Goal: Information Seeking & Learning: Compare options

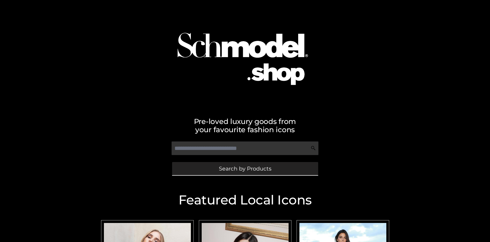
click at [245, 169] on span "Search by Products" at bounding box center [245, 168] width 53 height 5
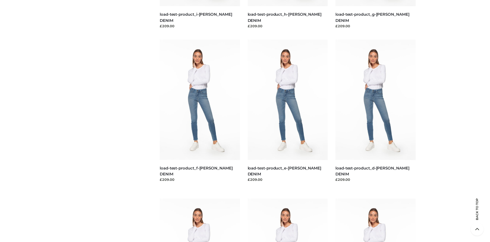
scroll to position [1080, 0]
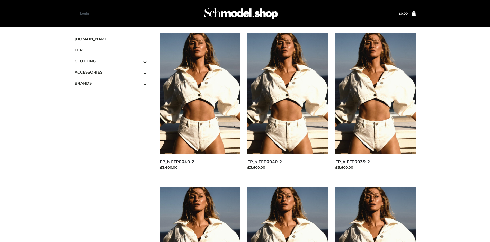
scroll to position [242, 0]
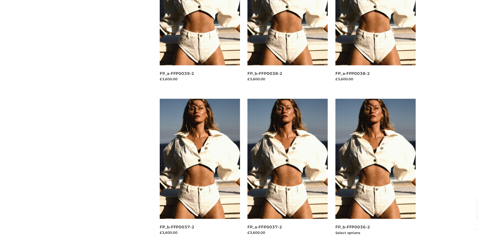
click at [376, 170] on img at bounding box center [376, 159] width 80 height 120
click at [288, 170] on img at bounding box center [288, 159] width 80 height 120
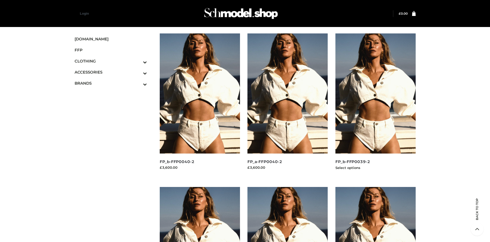
click at [376, 105] on img at bounding box center [376, 93] width 80 height 120
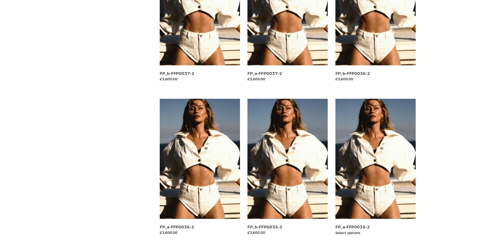
click at [376, 170] on img at bounding box center [376, 159] width 80 height 120
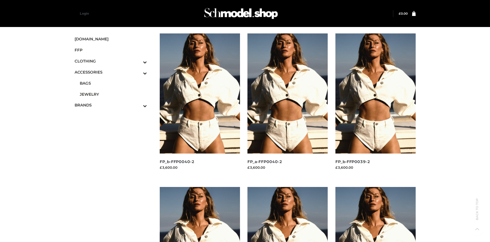
click at [113, 94] on span "JEWELRY" at bounding box center [113, 94] width 67 height 6
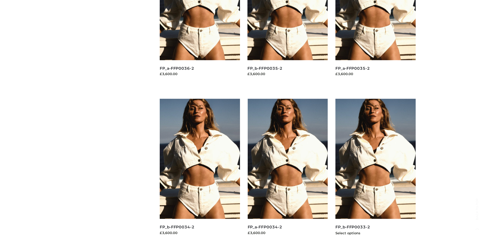
click at [376, 170] on img at bounding box center [376, 159] width 80 height 120
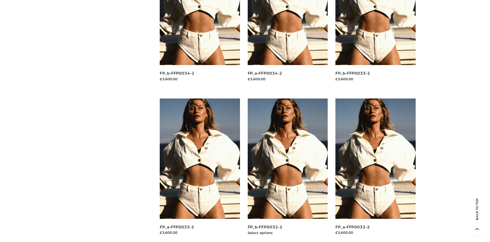
click at [288, 170] on img at bounding box center [288, 159] width 80 height 120
click at [376, 170] on img at bounding box center [376, 159] width 80 height 120
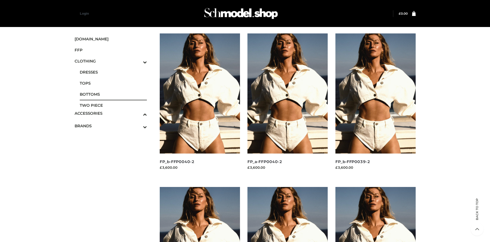
click at [113, 94] on span "BOTTOMS" at bounding box center [113, 94] width 67 height 6
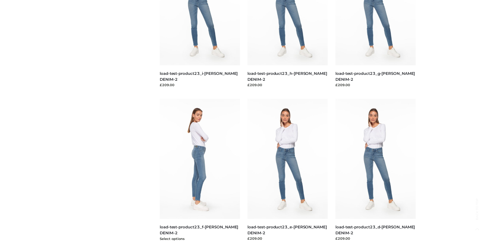
click at [200, 170] on img at bounding box center [200, 159] width 80 height 120
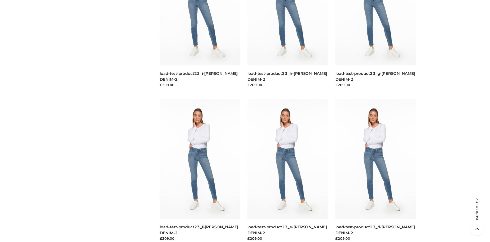
scroll to position [396, 0]
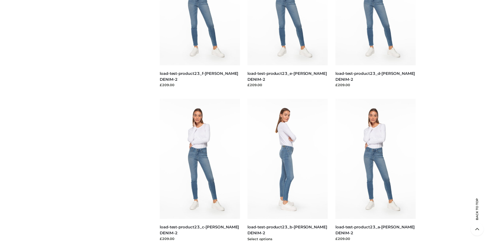
click at [288, 170] on img at bounding box center [288, 159] width 80 height 120
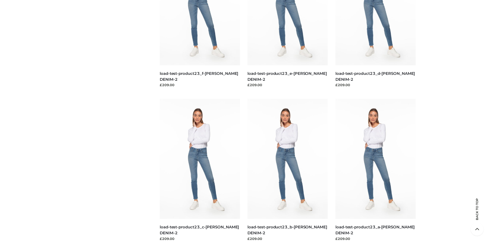
scroll to position [0, 0]
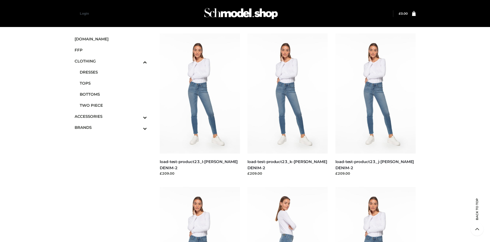
click at [138, 127] on icon "Toggle Submenu" at bounding box center [118, 129] width 58 height 6
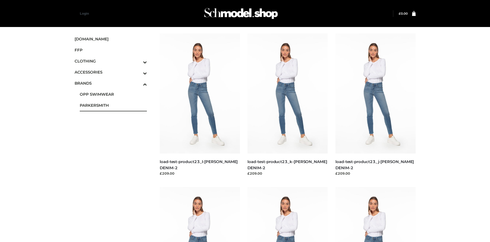
click at [113, 105] on span "PARKERSMITH" at bounding box center [113, 105] width 67 height 6
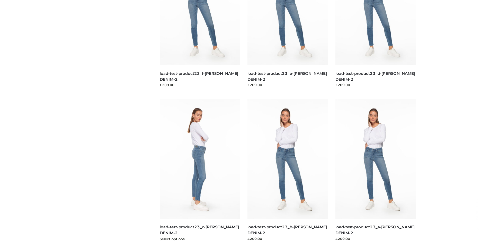
click at [200, 170] on img at bounding box center [200, 159] width 80 height 120
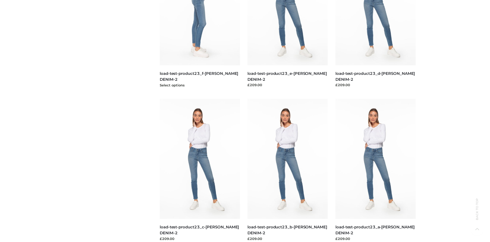
scroll to position [242, 0]
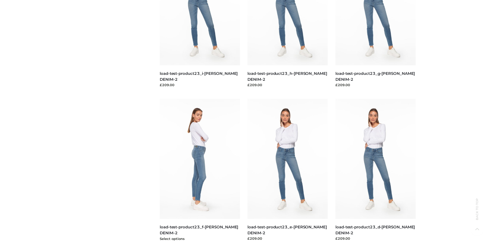
click at [200, 170] on img at bounding box center [200, 159] width 80 height 120
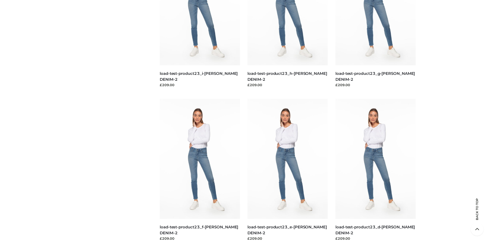
scroll to position [0, 0]
